Goal: Task Accomplishment & Management: Complete application form

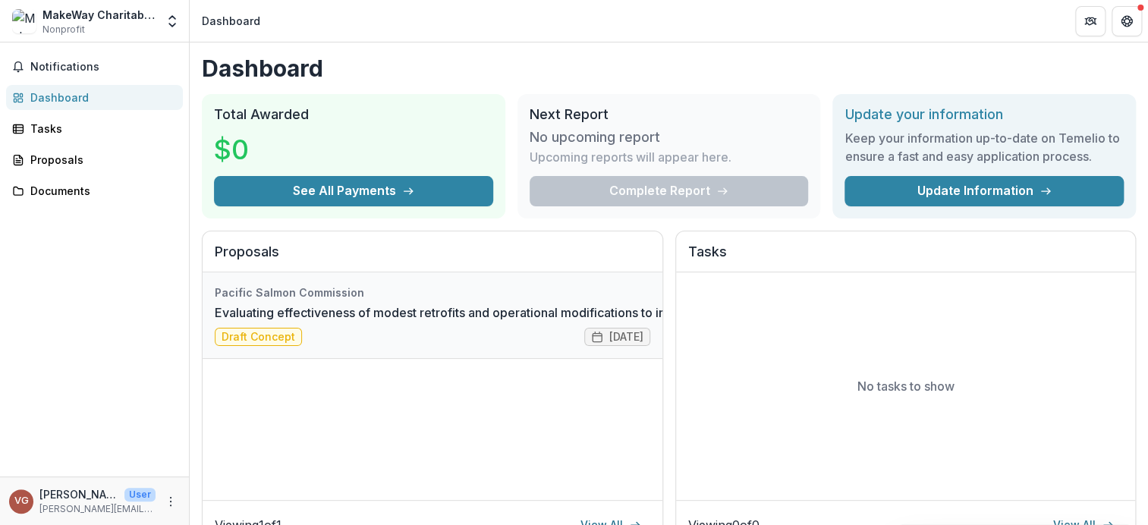
click at [258, 322] on link "Evaluating effectiveness of modest retrofits and operational modifications to i…" at bounding box center [666, 312] width 903 height 18
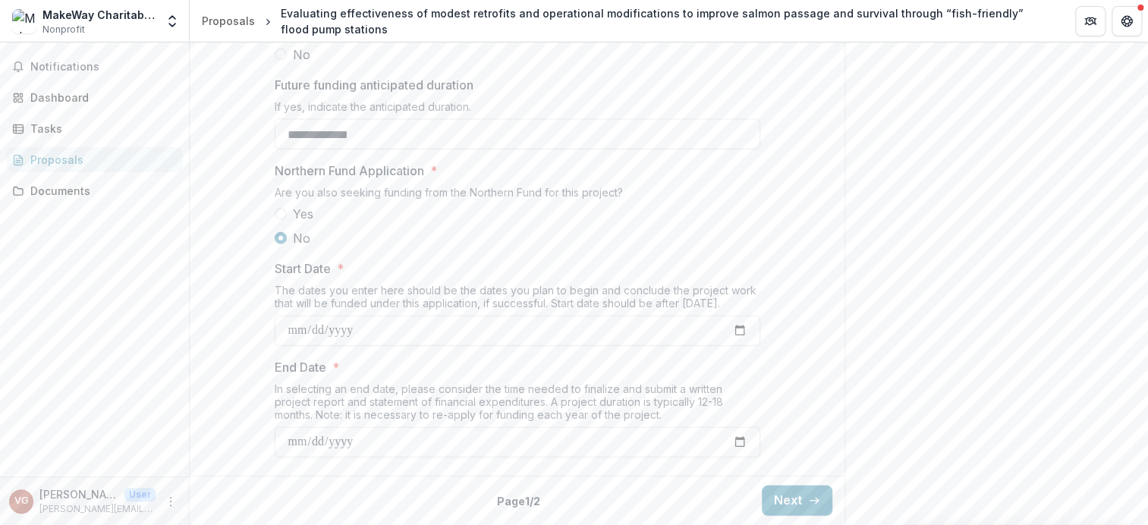
scroll to position [1786, 0]
click at [779, 491] on button "Next" at bounding box center [797, 500] width 71 height 30
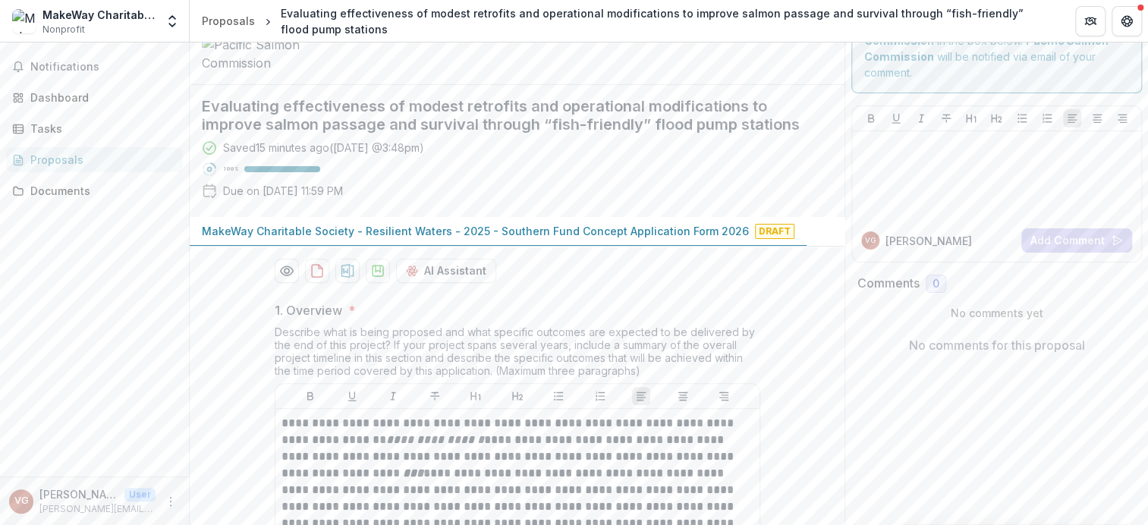
scroll to position [76, 0]
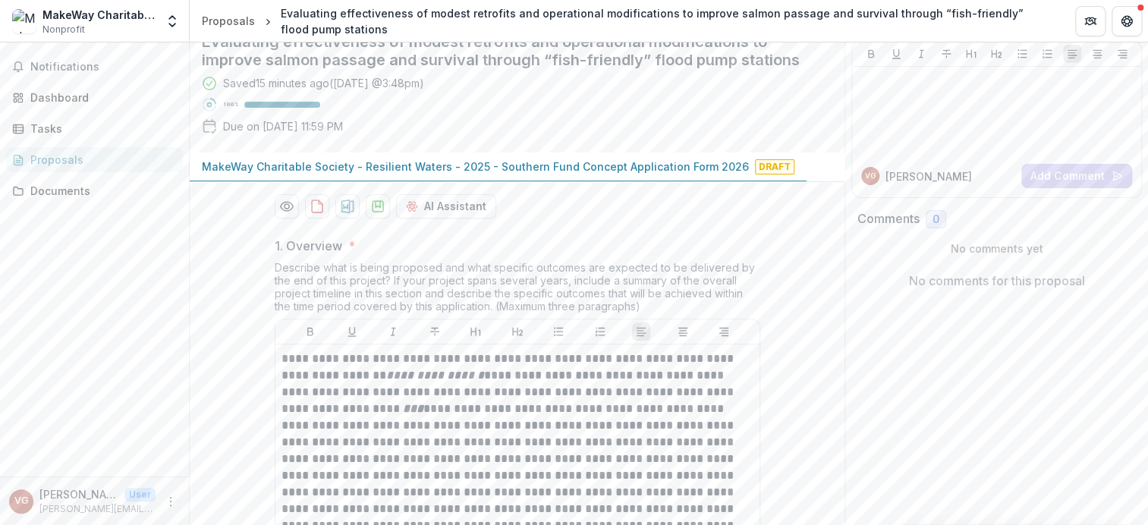
scroll to position [152, 0]
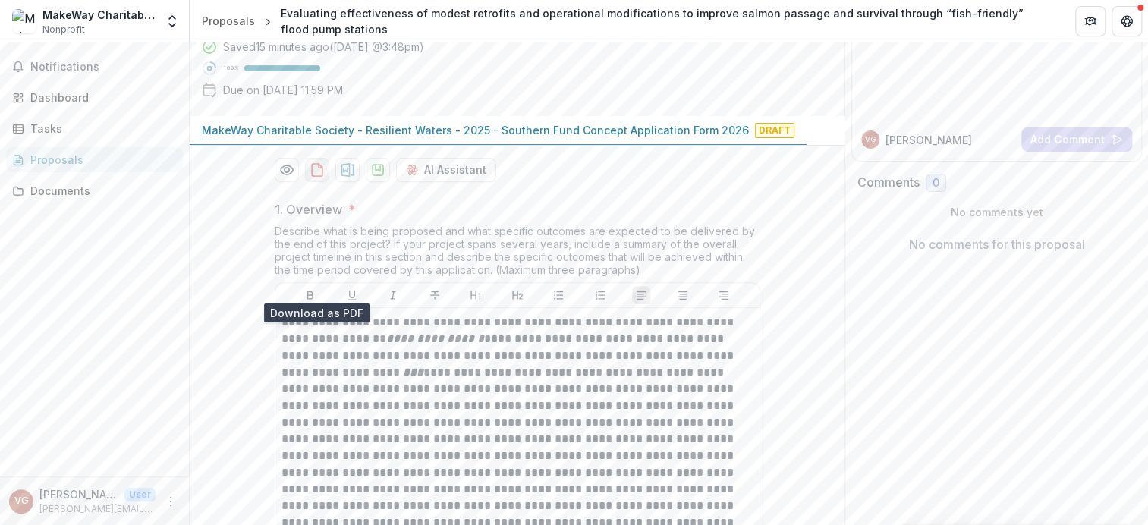
click at [312, 177] on icon "download-proposal" at bounding box center [316, 169] width 15 height 15
click at [286, 177] on icon "Preview 9da7da44-86f6-4759-b41e-589462010781-0.pdf" at bounding box center [286, 169] width 15 height 15
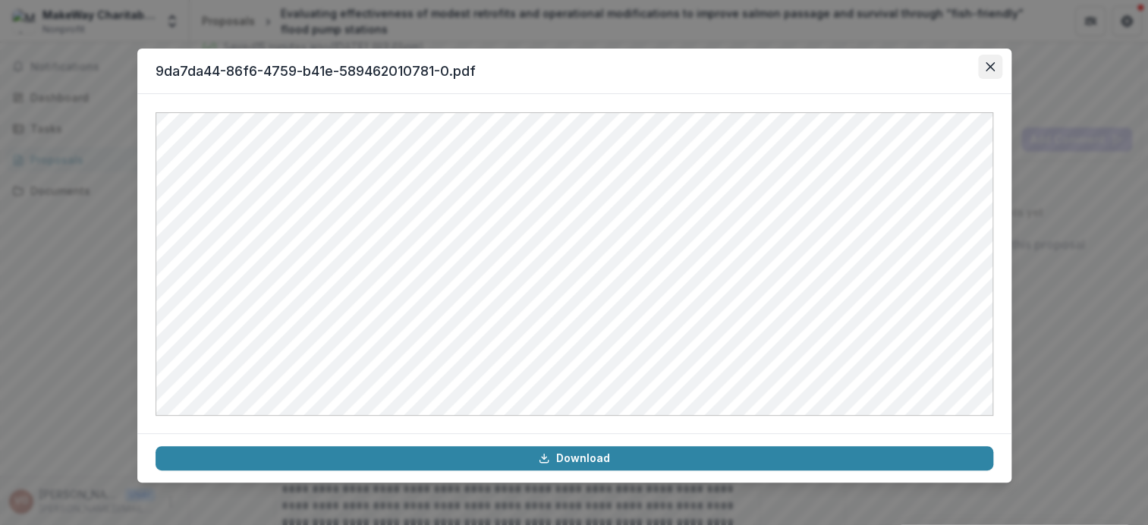
click at [986, 65] on icon "Close" at bounding box center [989, 66] width 9 height 9
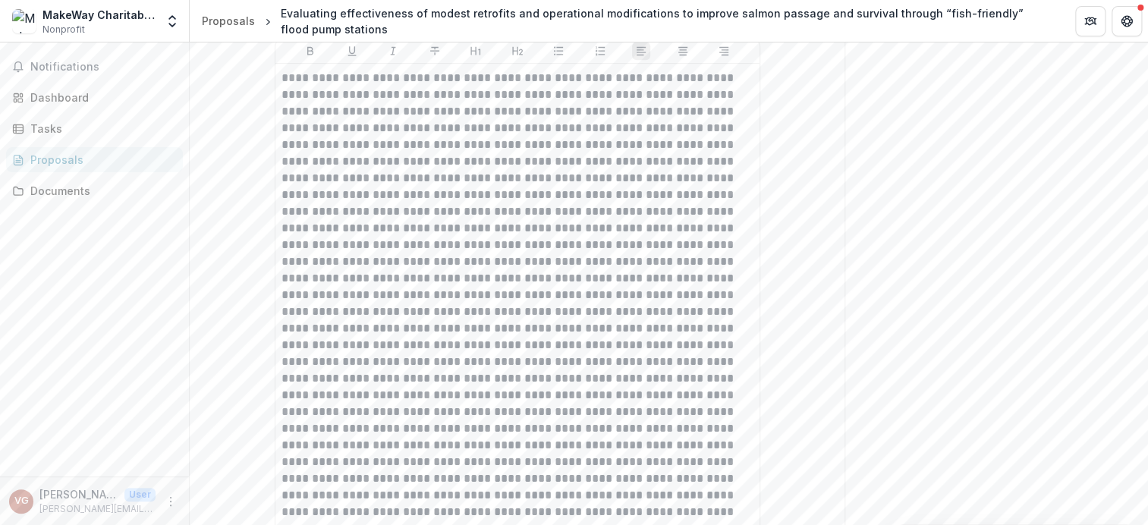
scroll to position [3261, 0]
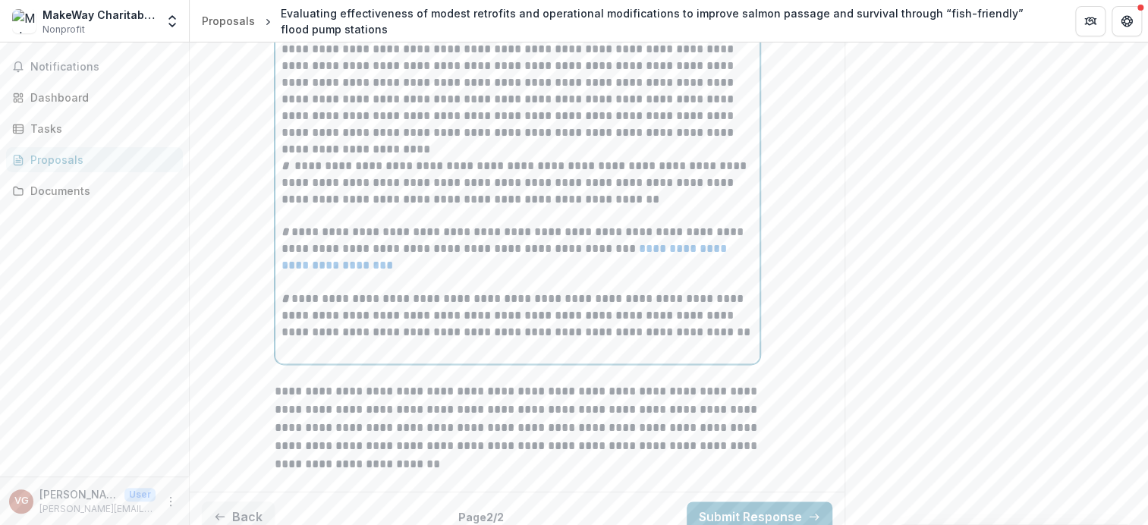
click at [426, 318] on div "**********" at bounding box center [517, 7] width 472 height 700
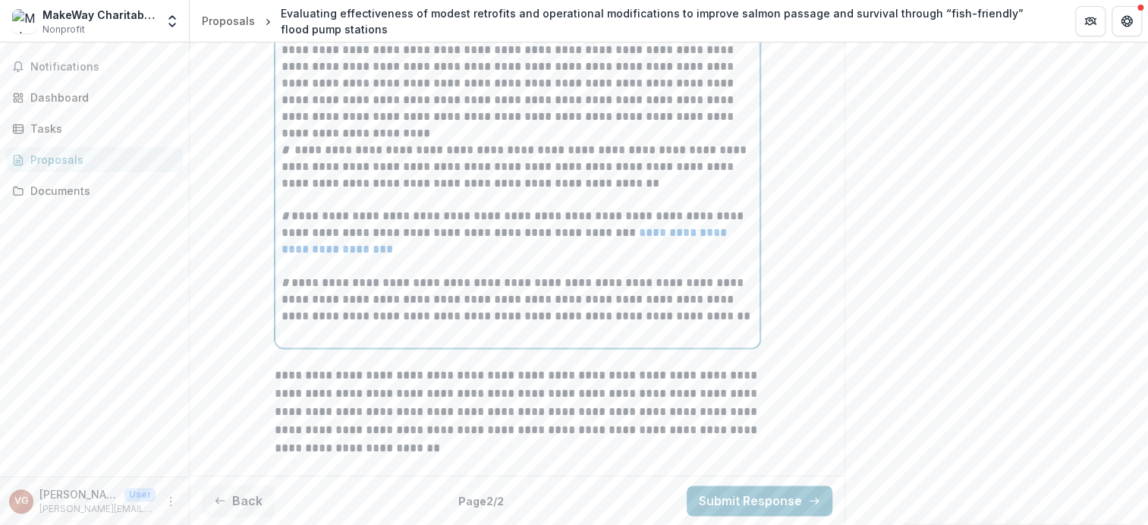
scroll to position [3733, 0]
click at [289, 208] on p at bounding box center [517, 199] width 472 height 17
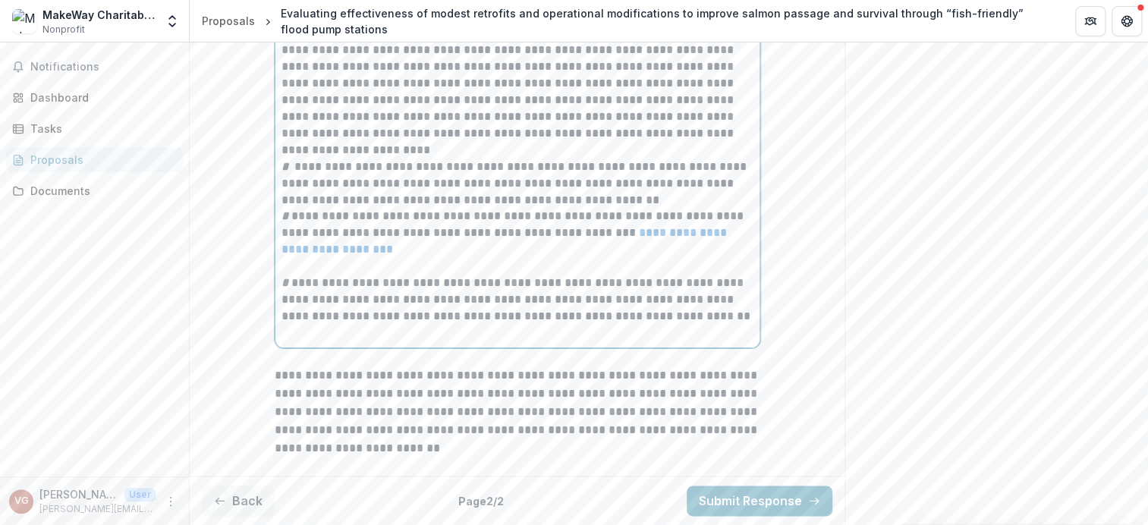
click at [286, 273] on p at bounding box center [517, 266] width 472 height 17
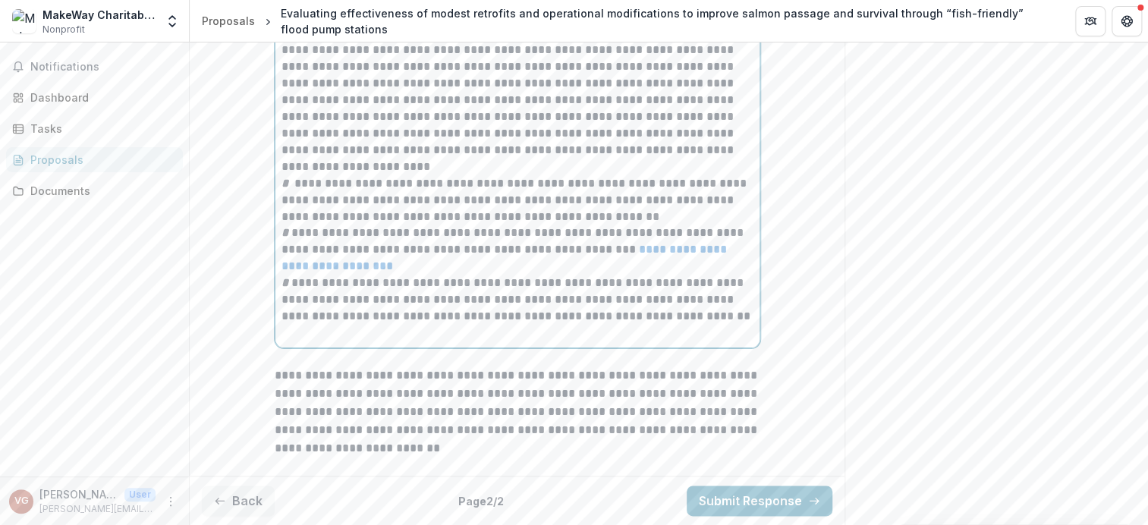
scroll to position [3725, 0]
click at [724, 323] on p "**********" at bounding box center [517, 300] width 472 height 50
click at [749, 495] on button "Submit Response" at bounding box center [759, 500] width 146 height 30
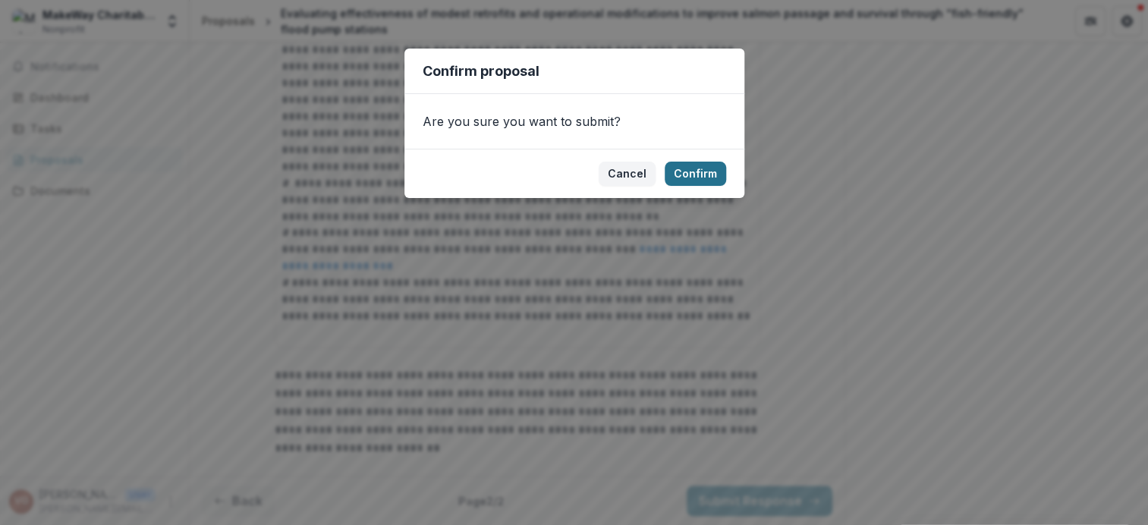
click at [699, 177] on button "Confirm" at bounding box center [694, 174] width 61 height 24
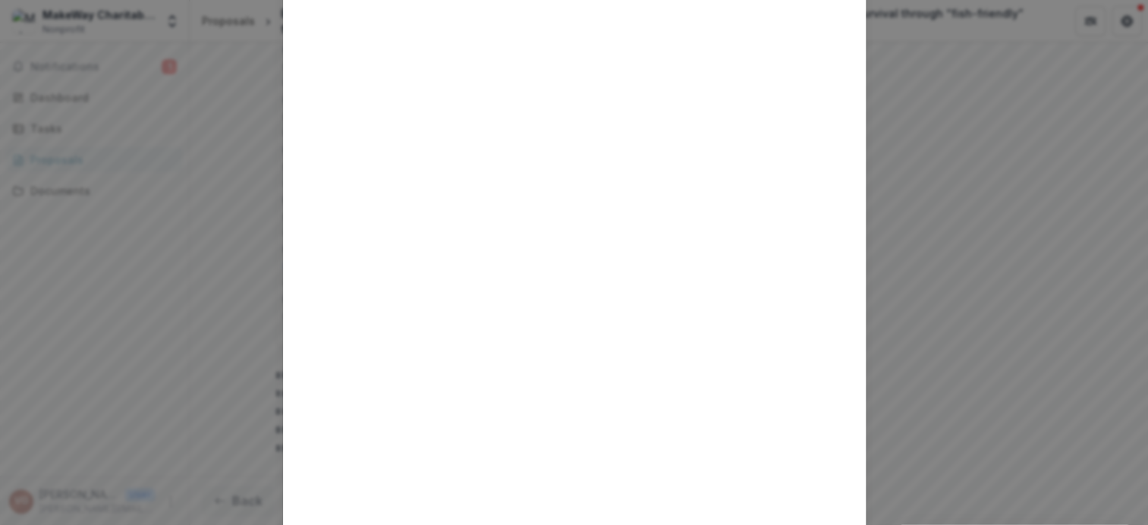
scroll to position [0, 0]
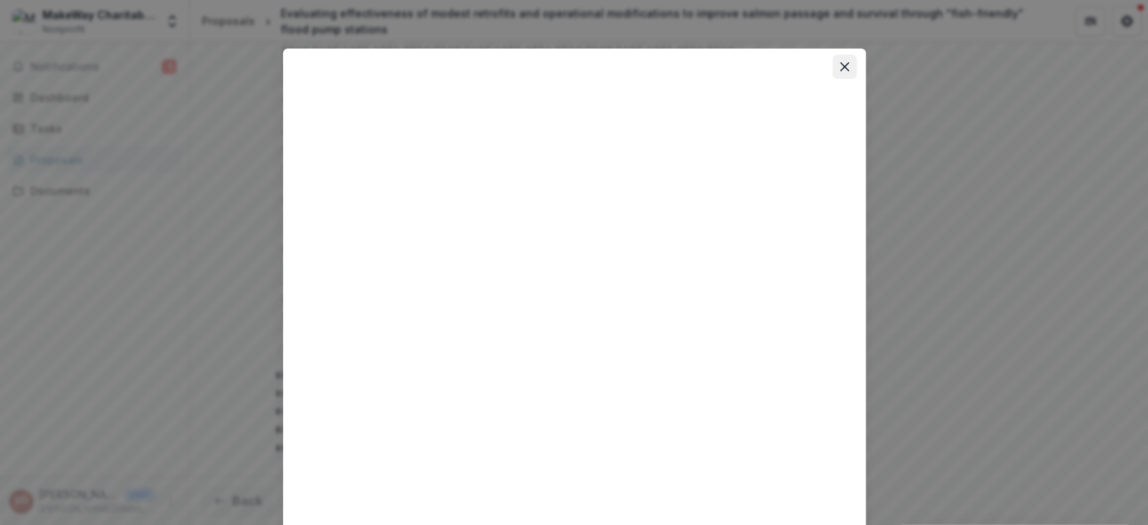
click at [843, 68] on icon "Close" at bounding box center [843, 66] width 9 height 9
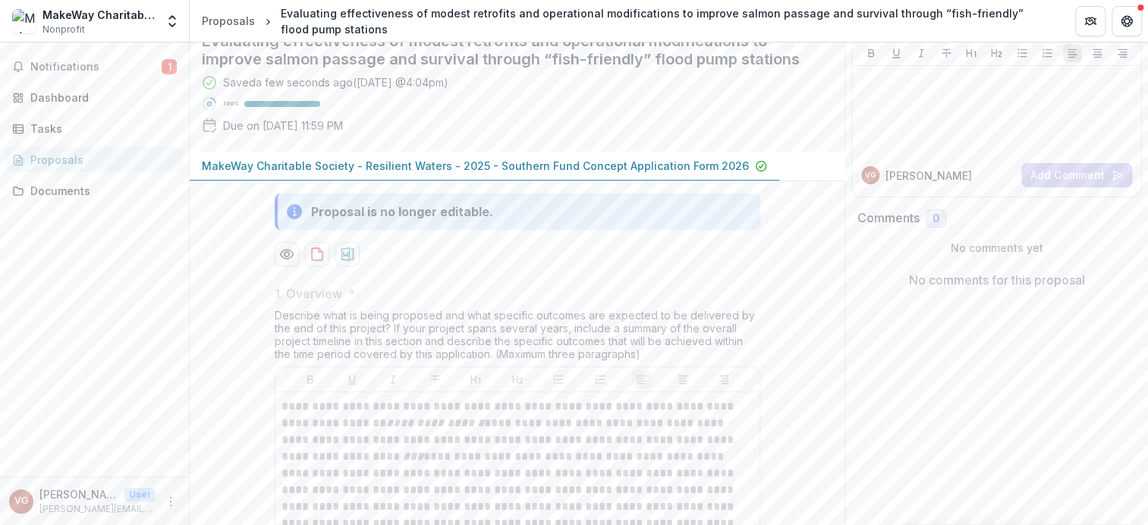
scroll to position [152, 0]
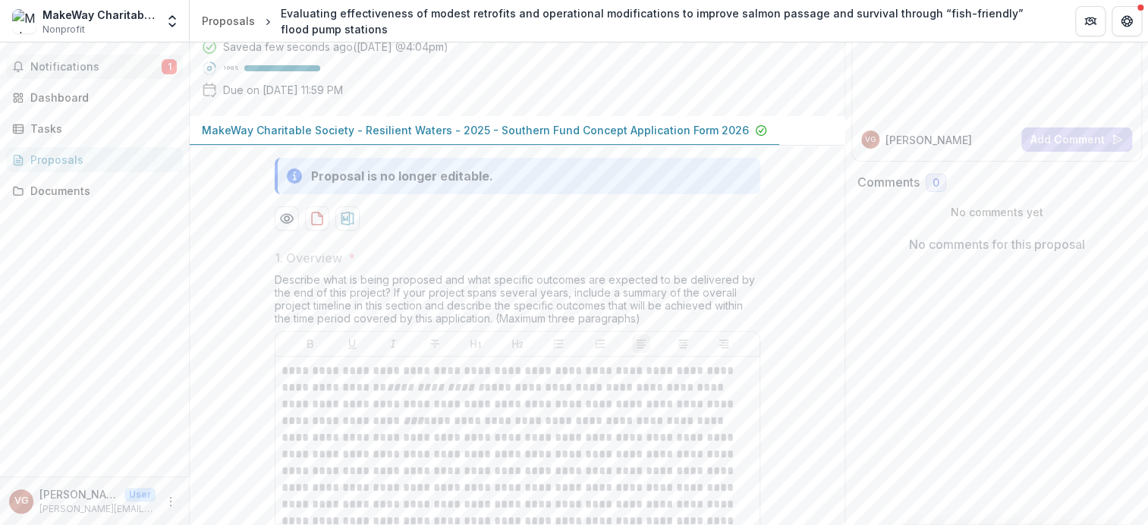
click at [100, 74] on button "Notifications 1" at bounding box center [94, 67] width 177 height 24
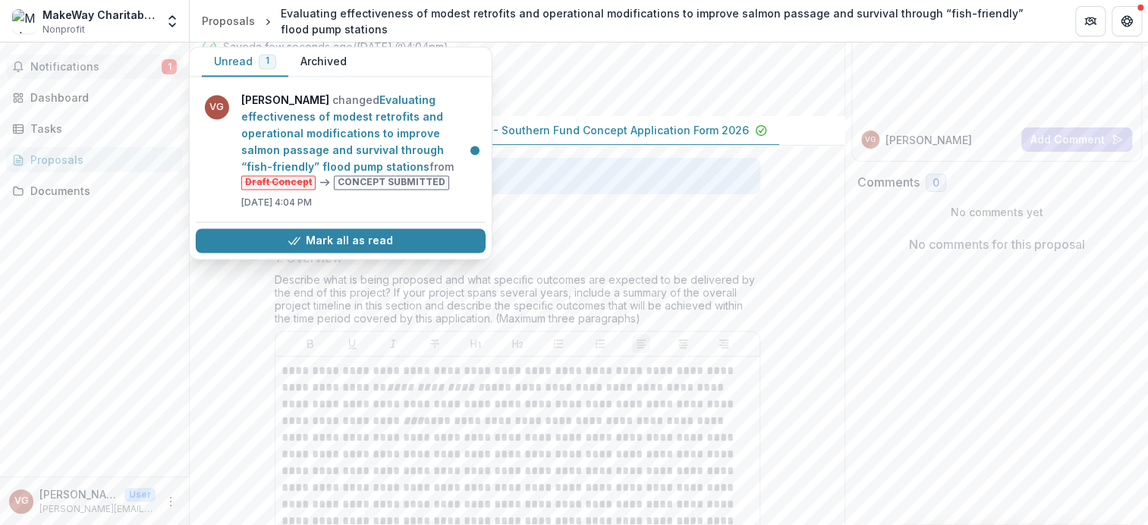
drag, startPoint x: 338, startPoint y: 231, endPoint x: 348, endPoint y: 228, distance: 10.1
click at [339, 231] on button "Mark all as read" at bounding box center [341, 240] width 290 height 24
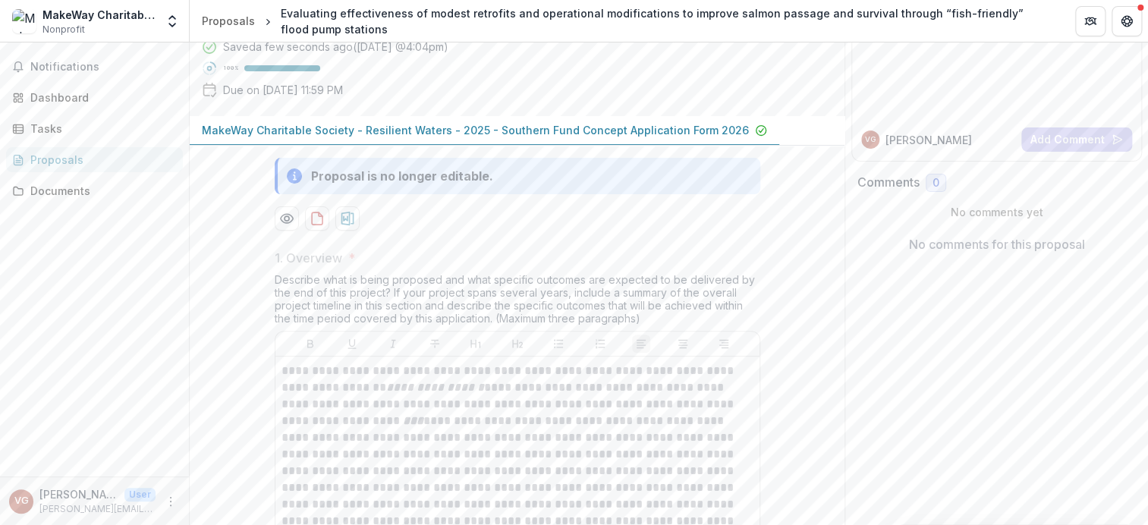
click at [109, 159] on div "Proposals" at bounding box center [100, 160] width 140 height 16
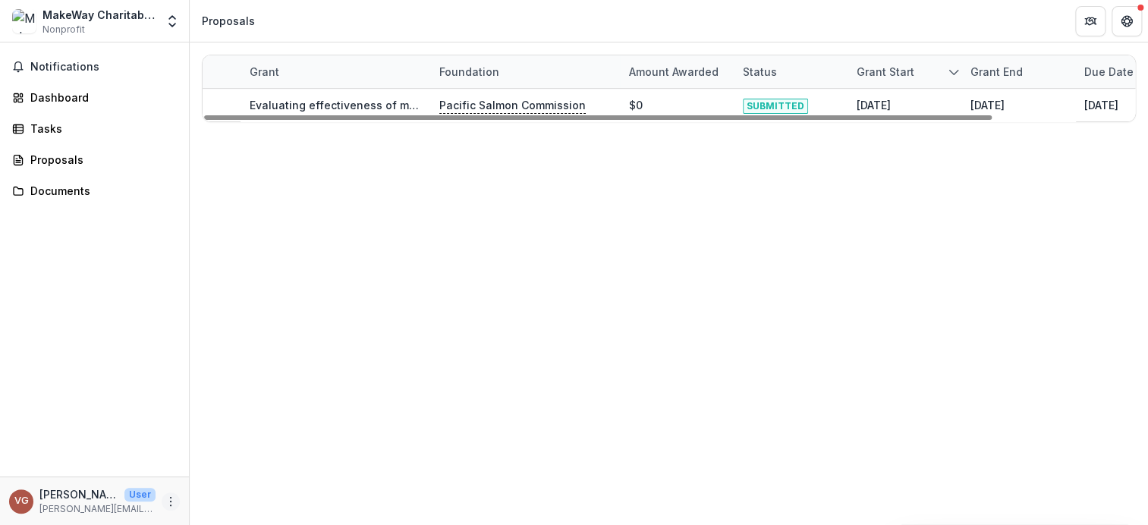
click at [171, 501] on icon "More" at bounding box center [171, 501] width 12 height 12
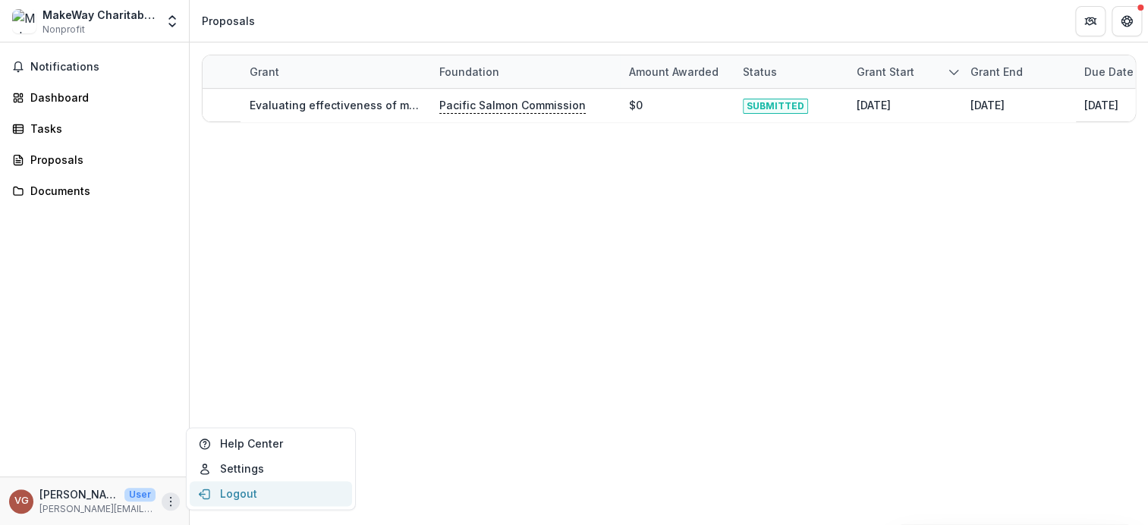
click at [243, 492] on button "Logout" at bounding box center [271, 493] width 162 height 25
